Goal: Use online tool/utility: Utilize a website feature to perform a specific function

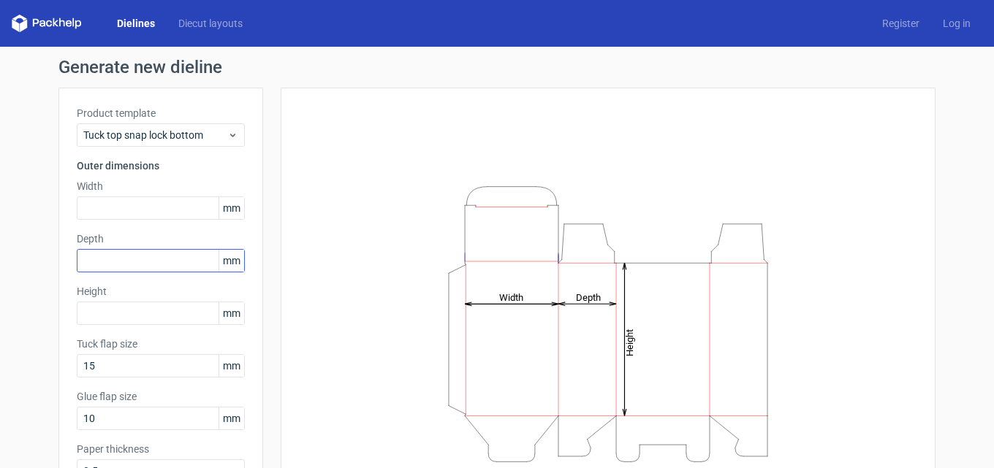
scroll to position [73, 0]
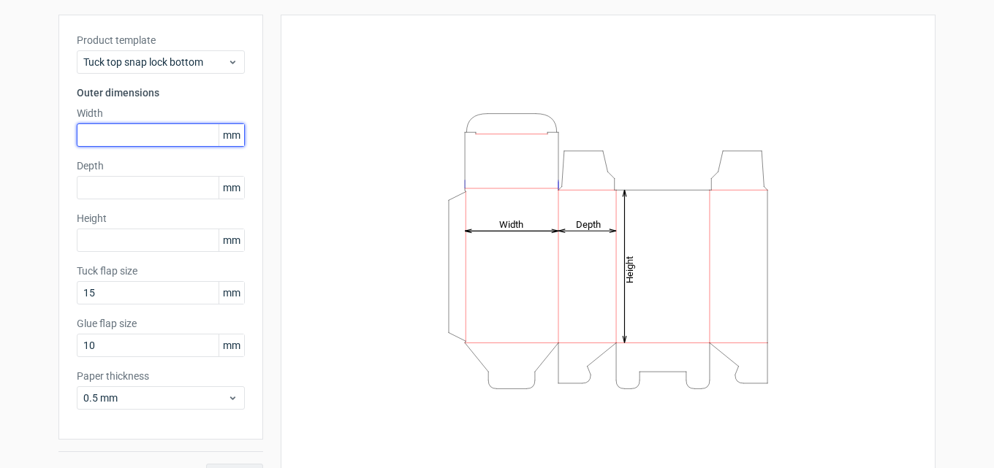
click at [147, 134] on input "text" at bounding box center [161, 134] width 168 height 23
type input "140"
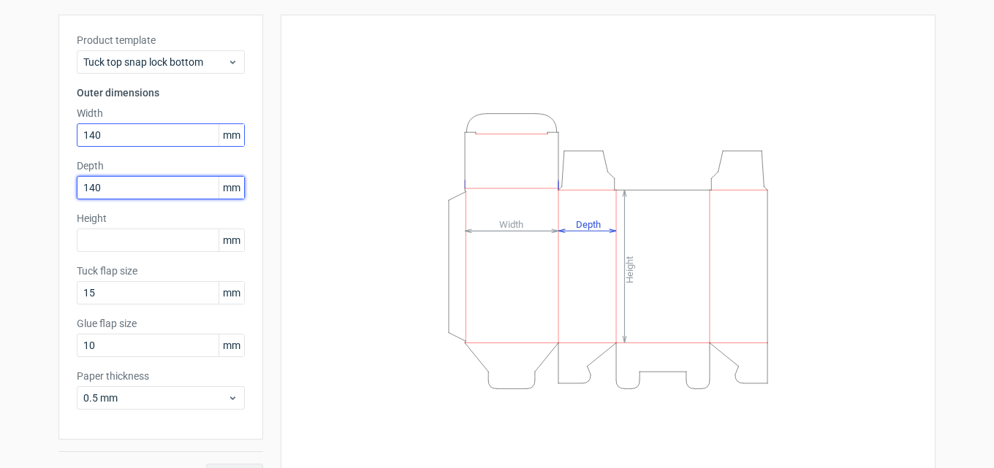
type input "140"
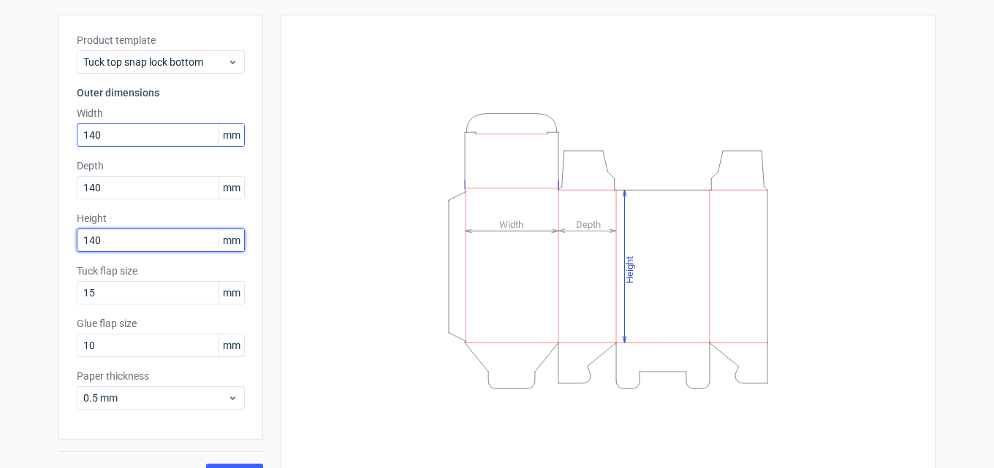
type input "140"
click at [206, 464] on button "Generate" at bounding box center [234, 475] width 57 height 23
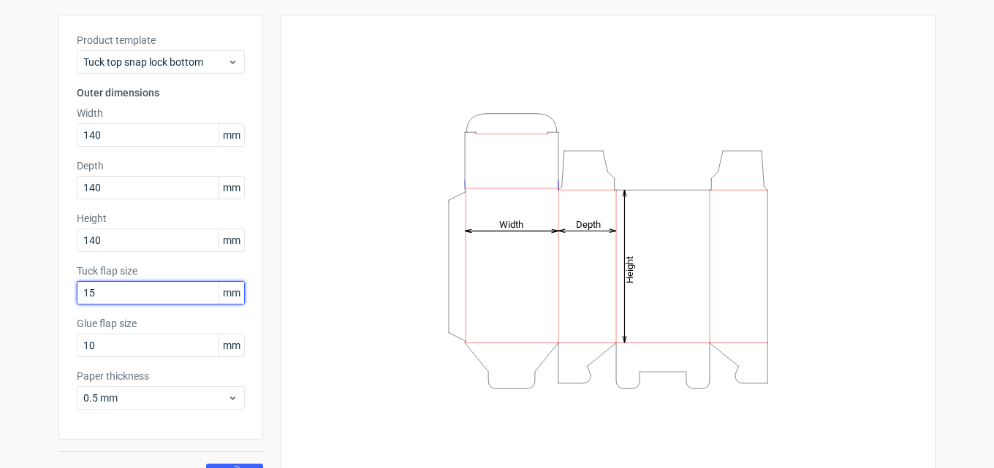
drag, startPoint x: 116, startPoint y: 304, endPoint x: 0, endPoint y: 308, distance: 116.2
click at [24, 308] on div "Generate new dieline Product template Tuck top snap lock bottom Outer dimension…" at bounding box center [497, 236] width 994 height 525
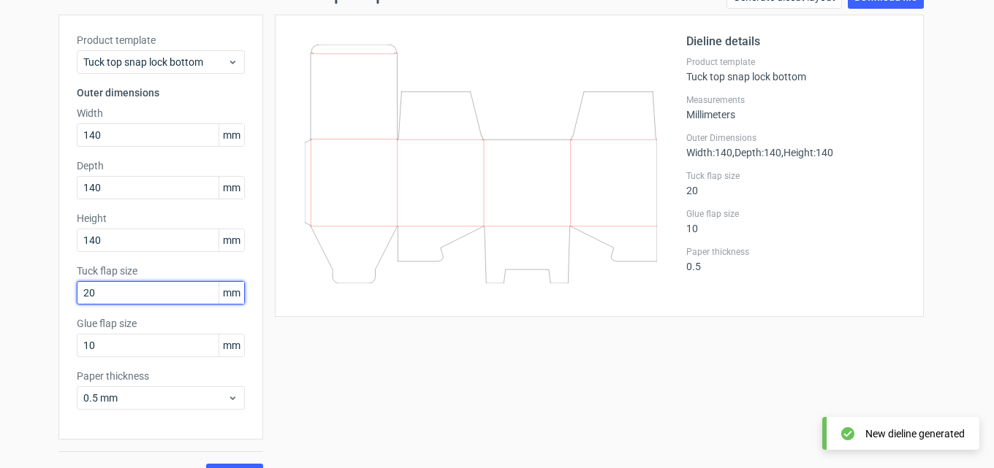
type input "20"
click at [206, 464] on button "Generate" at bounding box center [234, 475] width 57 height 23
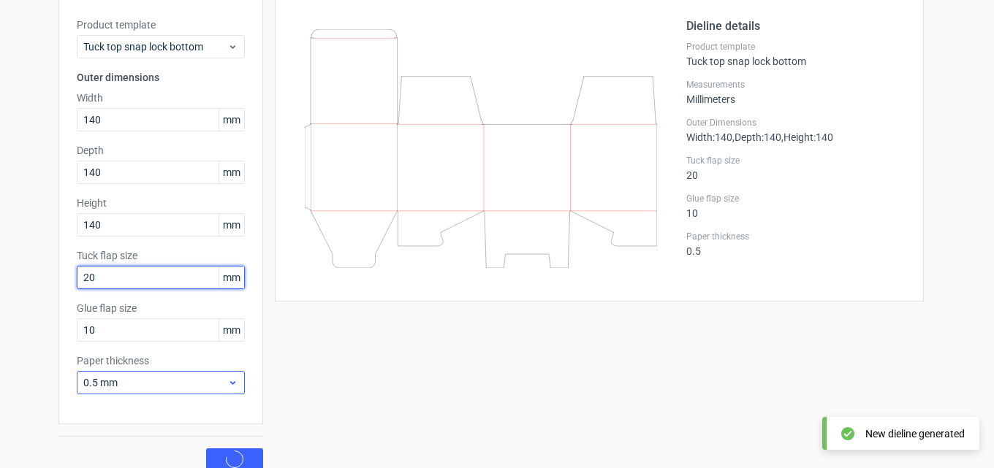
scroll to position [104, 0]
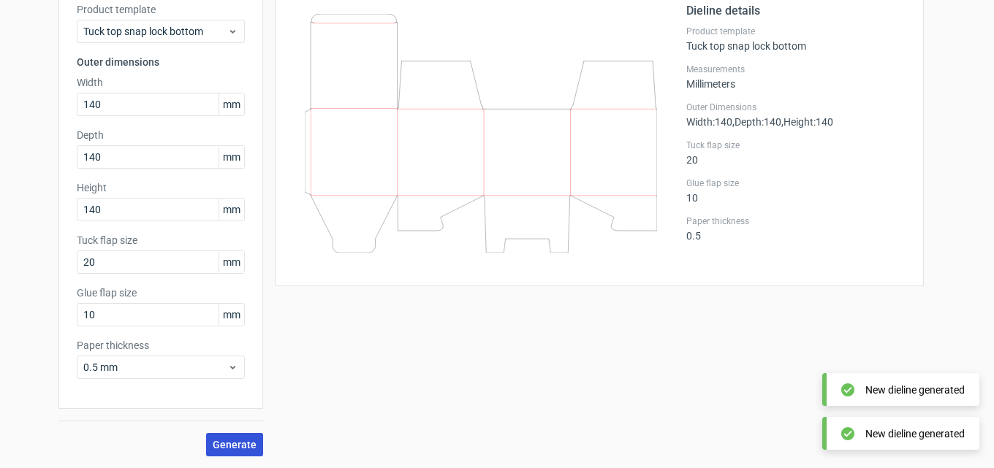
click at [232, 443] on span "Generate" at bounding box center [235, 445] width 44 height 10
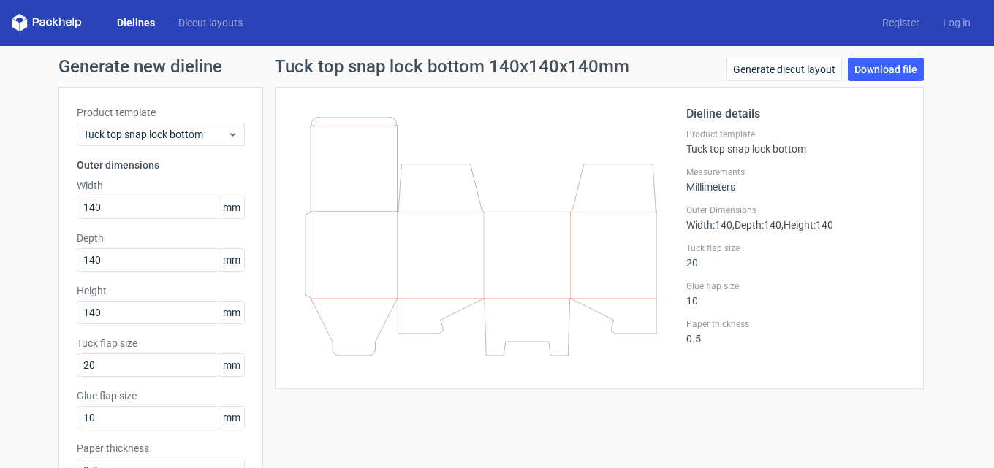
scroll to position [0, 0]
